Goal: Task Accomplishment & Management: Complete application form

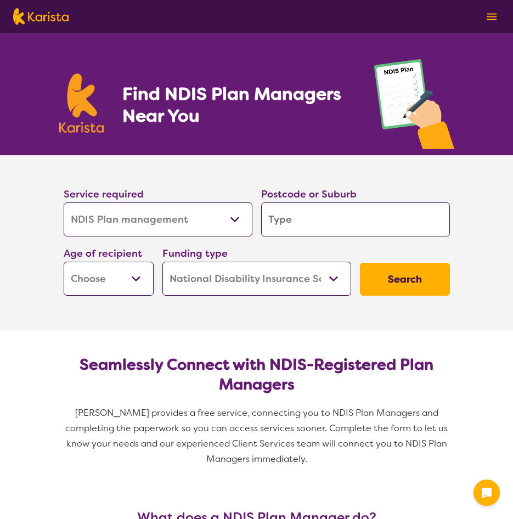
select select "NDIS Plan management"
select select "NDIS"
select select "NDIS Plan management"
select select "NDIS"
click at [64, 202] on select "Allied Health Assistant Assessment ([MEDICAL_DATA] or [MEDICAL_DATA]) Behaviour…" at bounding box center [158, 219] width 189 height 34
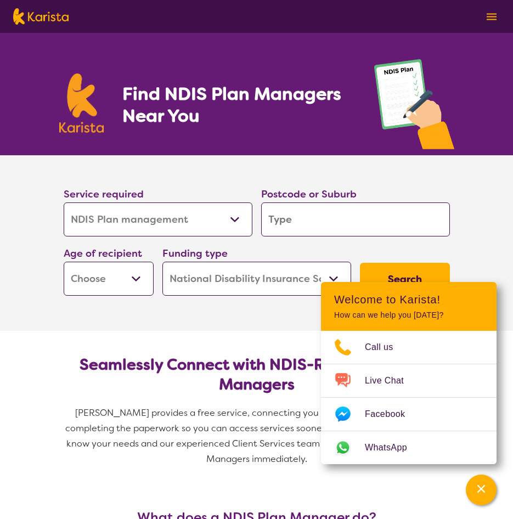
click at [332, 201] on div "Postcode or Suburb" at bounding box center [355, 211] width 189 height 50
click at [318, 233] on input "search" at bounding box center [355, 219] width 189 height 34
type input "4"
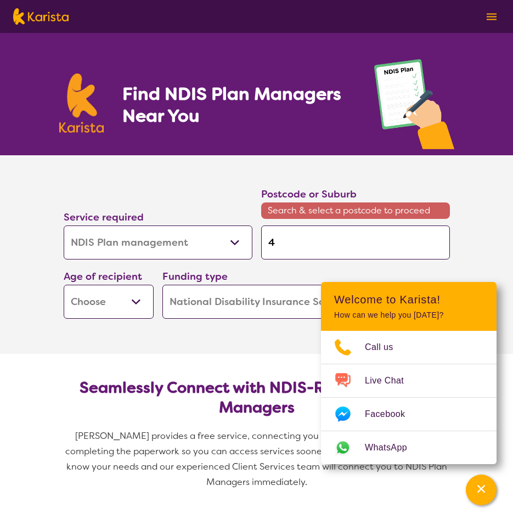
type input "41"
type input "415"
type input "4157"
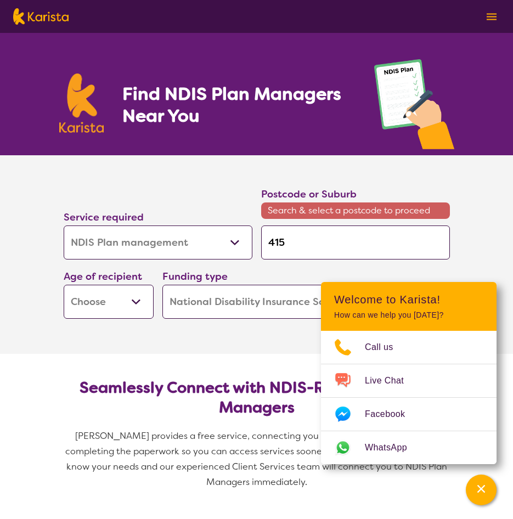
type input "4157"
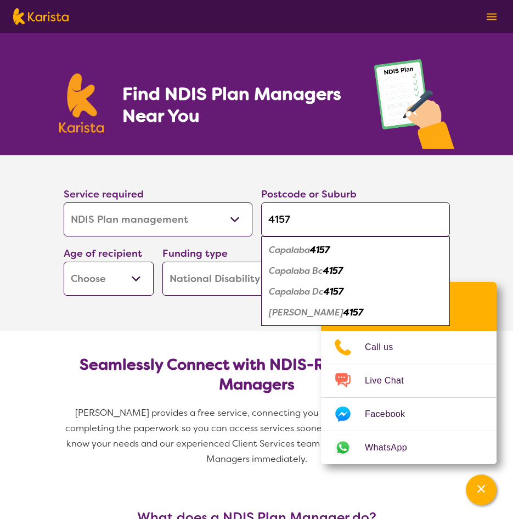
type input "4157"
click at [310, 251] on em "Capalaba" at bounding box center [289, 250] width 41 height 12
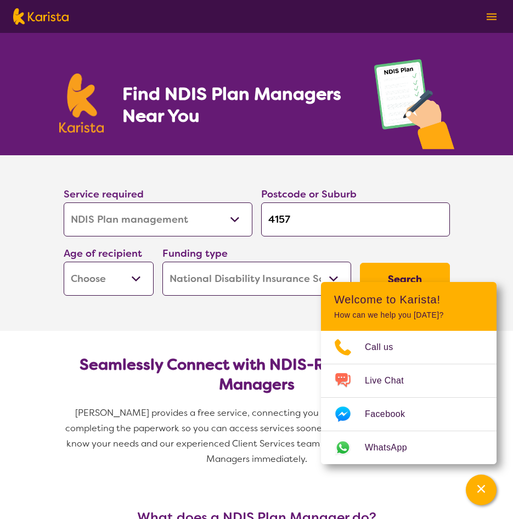
click at [122, 289] on select "Early Childhood - 0 to 9 Child - 10 to 11 Adolescent - 12 to 17 Adult - 18 to 6…" at bounding box center [109, 279] width 90 height 34
select select "CH"
click at [64, 262] on select "Early Childhood - 0 to 9 Child - 10 to 11 Adolescent - 12 to 17 Adult - 18 to 6…" at bounding box center [109, 279] width 90 height 34
select select "CH"
click at [126, 283] on select "Early Childhood - 0 to 9 Child - 10 to 11 Adolescent - 12 to 17 Adult - 18 to 6…" at bounding box center [109, 279] width 90 height 34
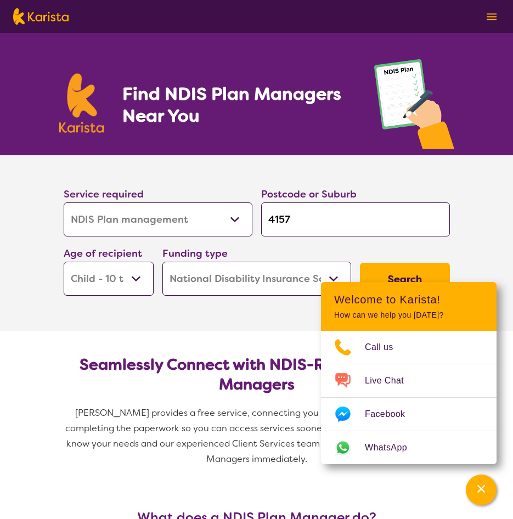
select select "AS"
click at [64, 262] on select "Early Childhood - 0 to 9 Child - 10 to 11 Adolescent - 12 to 17 Adult - 18 to 6…" at bounding box center [109, 279] width 90 height 34
select select "AS"
click at [479, 484] on icon "Channel Menu" at bounding box center [481, 488] width 11 height 11
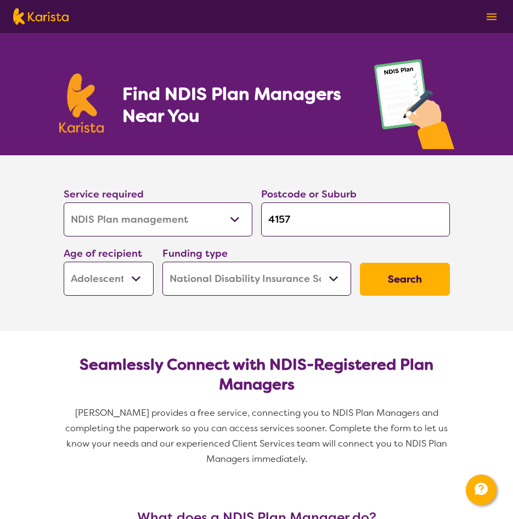
click at [421, 277] on button "Search" at bounding box center [405, 279] width 90 height 33
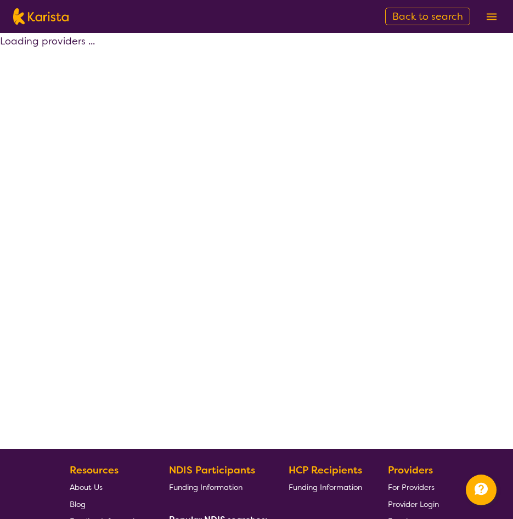
select select "by_score"
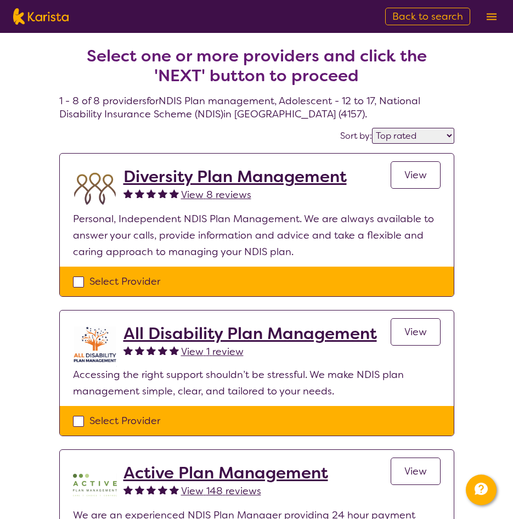
click at [121, 280] on div "Select Provider" at bounding box center [257, 281] width 368 height 16
checkbox input "true"
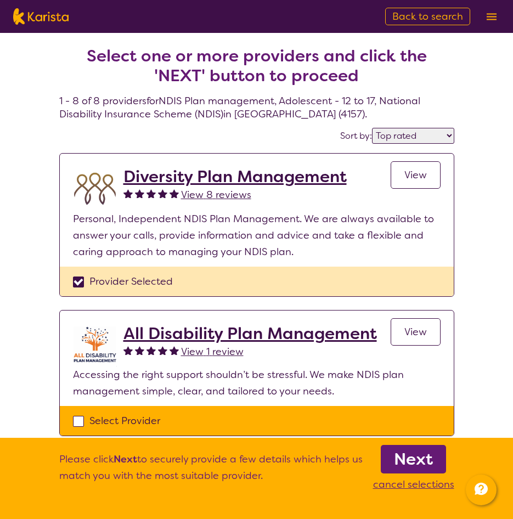
scroll to position [110, 0]
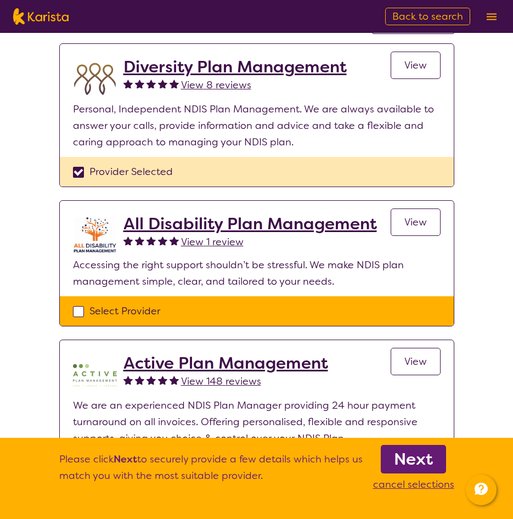
click at [117, 309] on div "Select Provider" at bounding box center [257, 311] width 368 height 16
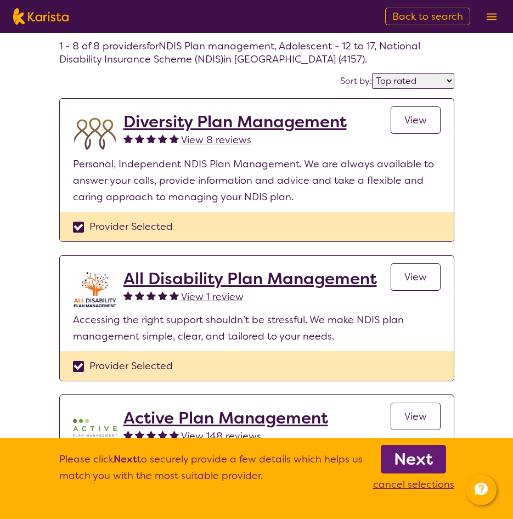
scroll to position [165, 0]
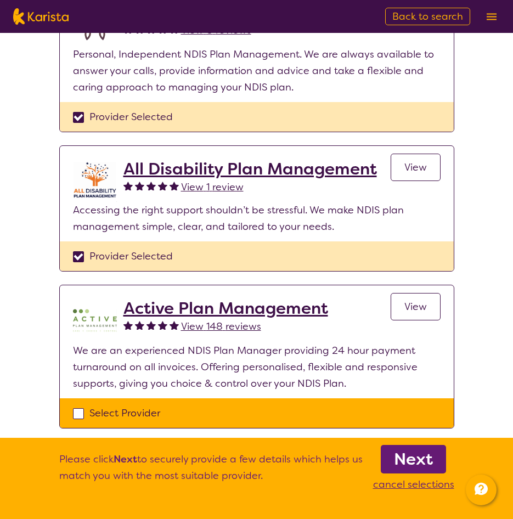
click at [134, 254] on div "Provider Selected" at bounding box center [257, 256] width 368 height 16
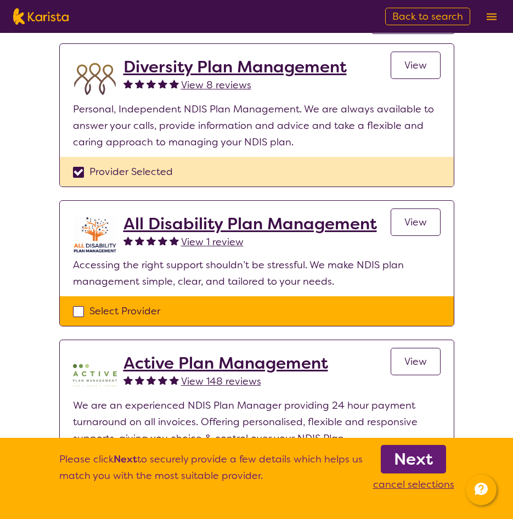
scroll to position [165, 0]
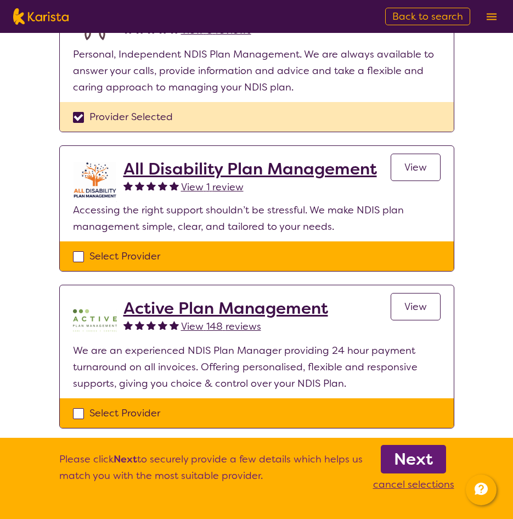
click at [139, 255] on div "Select Provider" at bounding box center [257, 256] width 368 height 16
checkbox input "true"
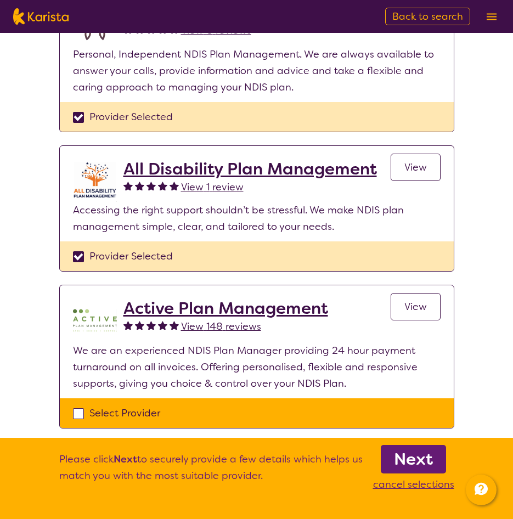
scroll to position [219, 0]
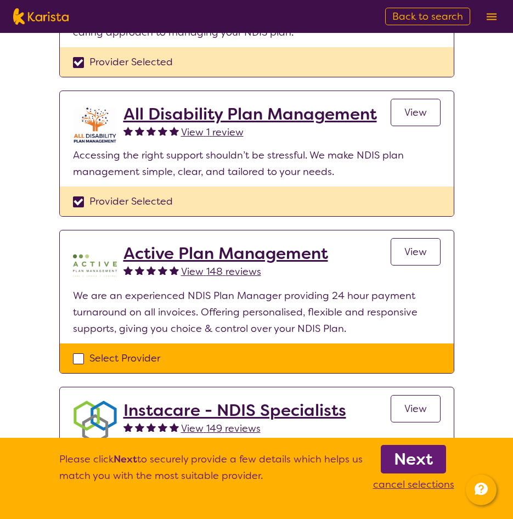
click at [141, 355] on div "Select Provider" at bounding box center [257, 358] width 368 height 16
checkbox input "true"
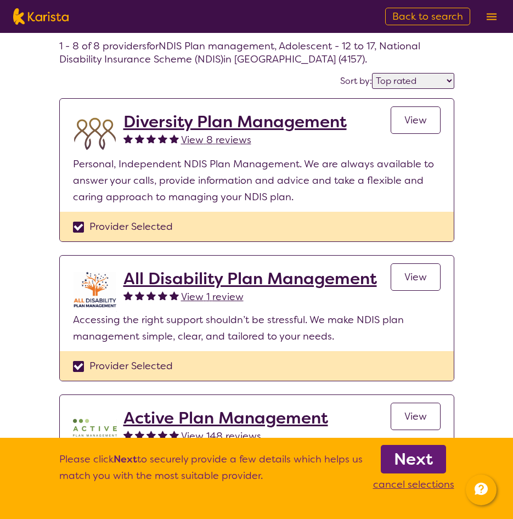
scroll to position [165, 0]
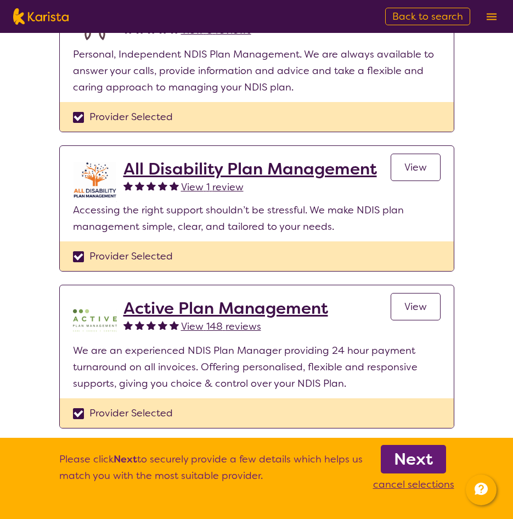
click at [218, 253] on div "Provider Selected" at bounding box center [257, 256] width 368 height 16
checkbox input "false"
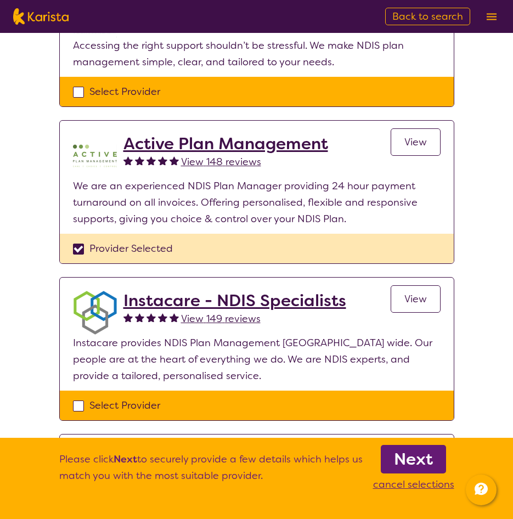
scroll to position [384, 0]
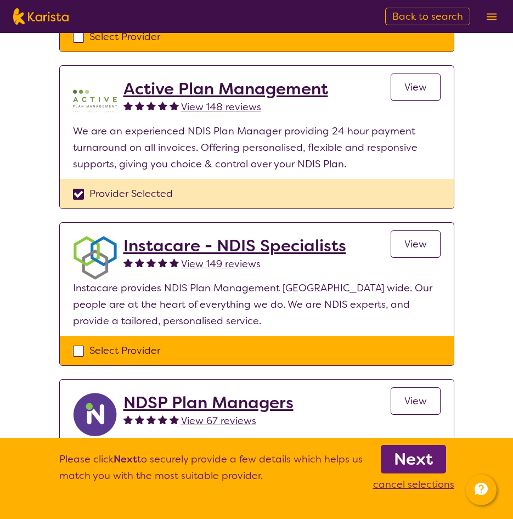
click at [146, 355] on div "Select Provider" at bounding box center [257, 350] width 368 height 16
checkbox input "true"
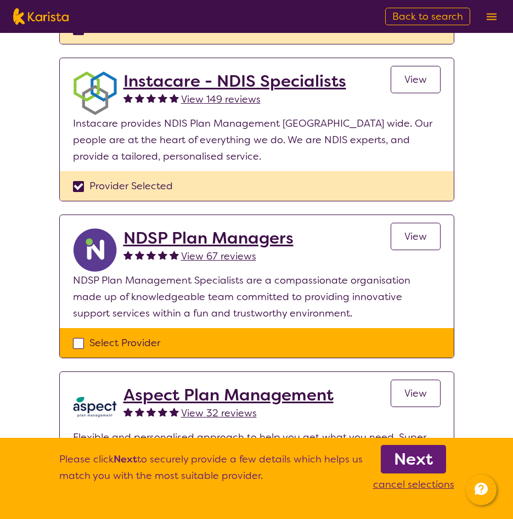
scroll to position [604, 0]
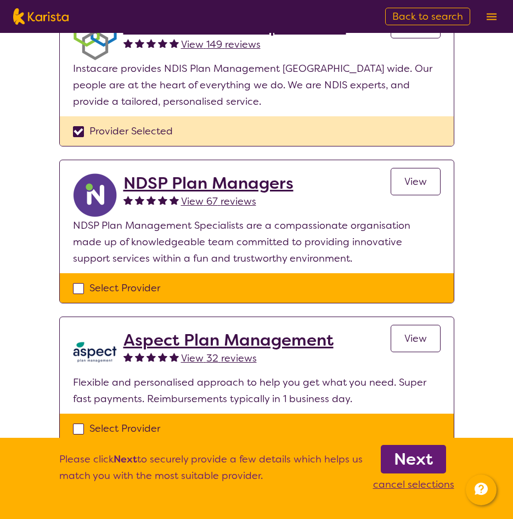
click at [147, 289] on div "Select Provider" at bounding box center [257, 288] width 368 height 16
checkbox input "true"
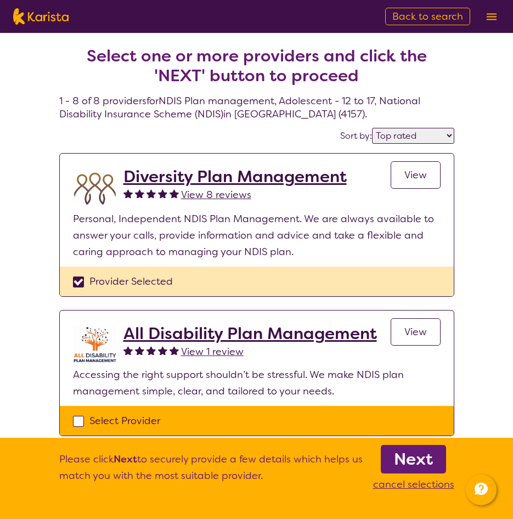
click at [425, 460] on b "Next" at bounding box center [413, 459] width 39 height 22
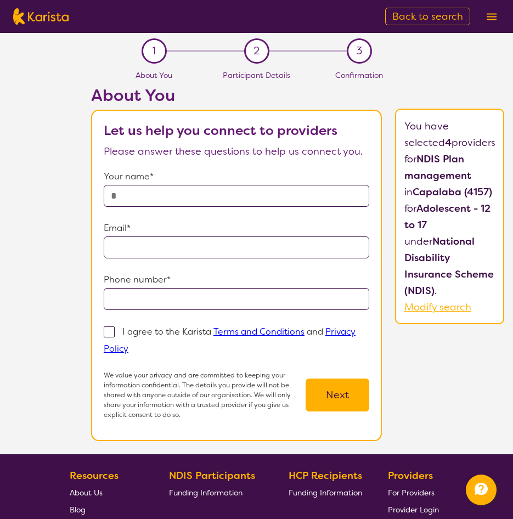
click at [191, 200] on input "text" at bounding box center [237, 196] width 266 height 22
type input "**********"
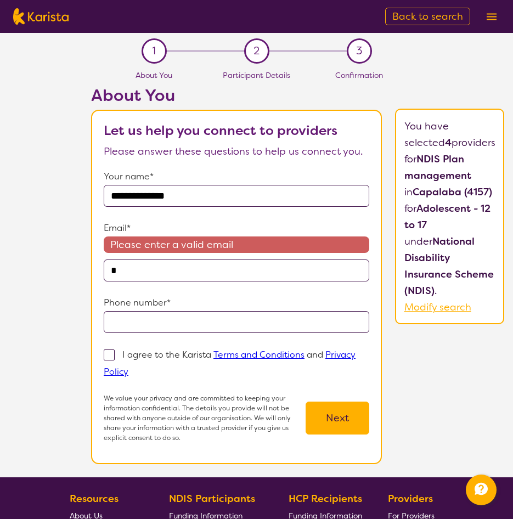
type input "**********"
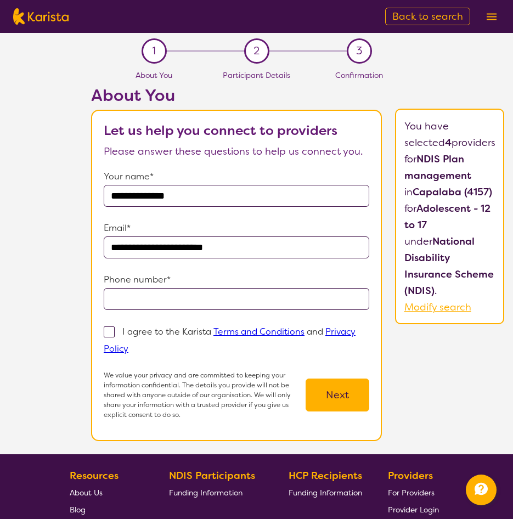
click at [123, 305] on input "tel" at bounding box center [237, 299] width 266 height 22
type input "**********"
click at [138, 332] on p "I agree to the Karista Terms and Conditions and Privacy Policy" at bounding box center [230, 340] width 252 height 29
click at [136, 345] on input "I agree to the Karista Terms and Conditions and Privacy Policy" at bounding box center [131, 348] width 7 height 7
checkbox input "true"
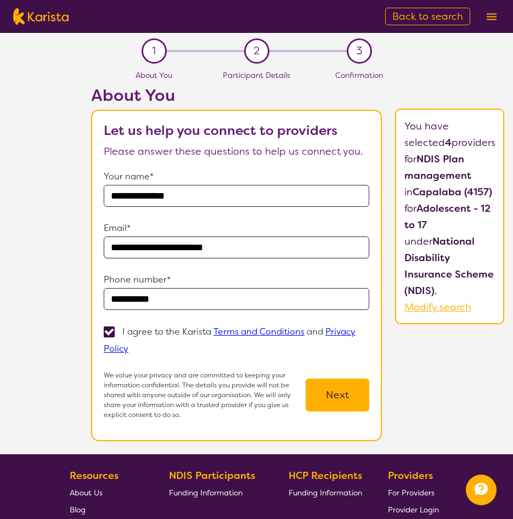
click at [327, 386] on button "Next" at bounding box center [338, 395] width 64 height 33
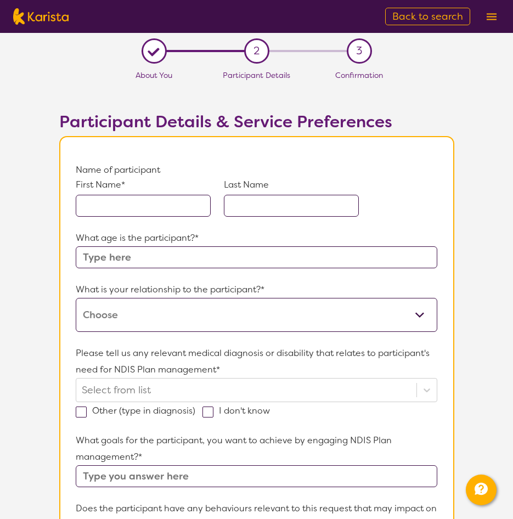
click at [148, 209] on input "text" at bounding box center [143, 206] width 135 height 22
